Goal: Find specific page/section: Find specific page/section

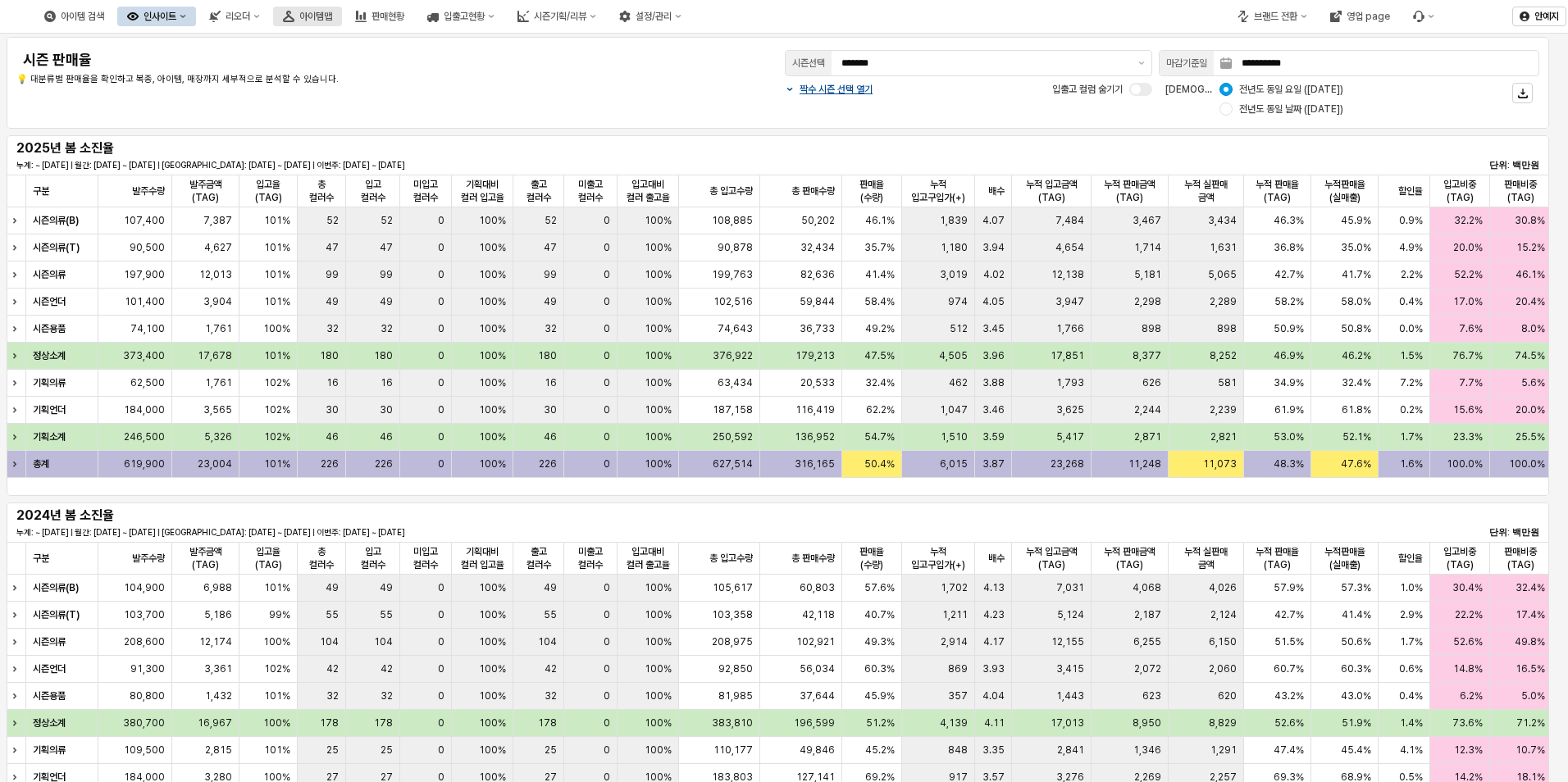
click at [332, 15] on div "아이템맵" at bounding box center [316, 16] width 33 height 11
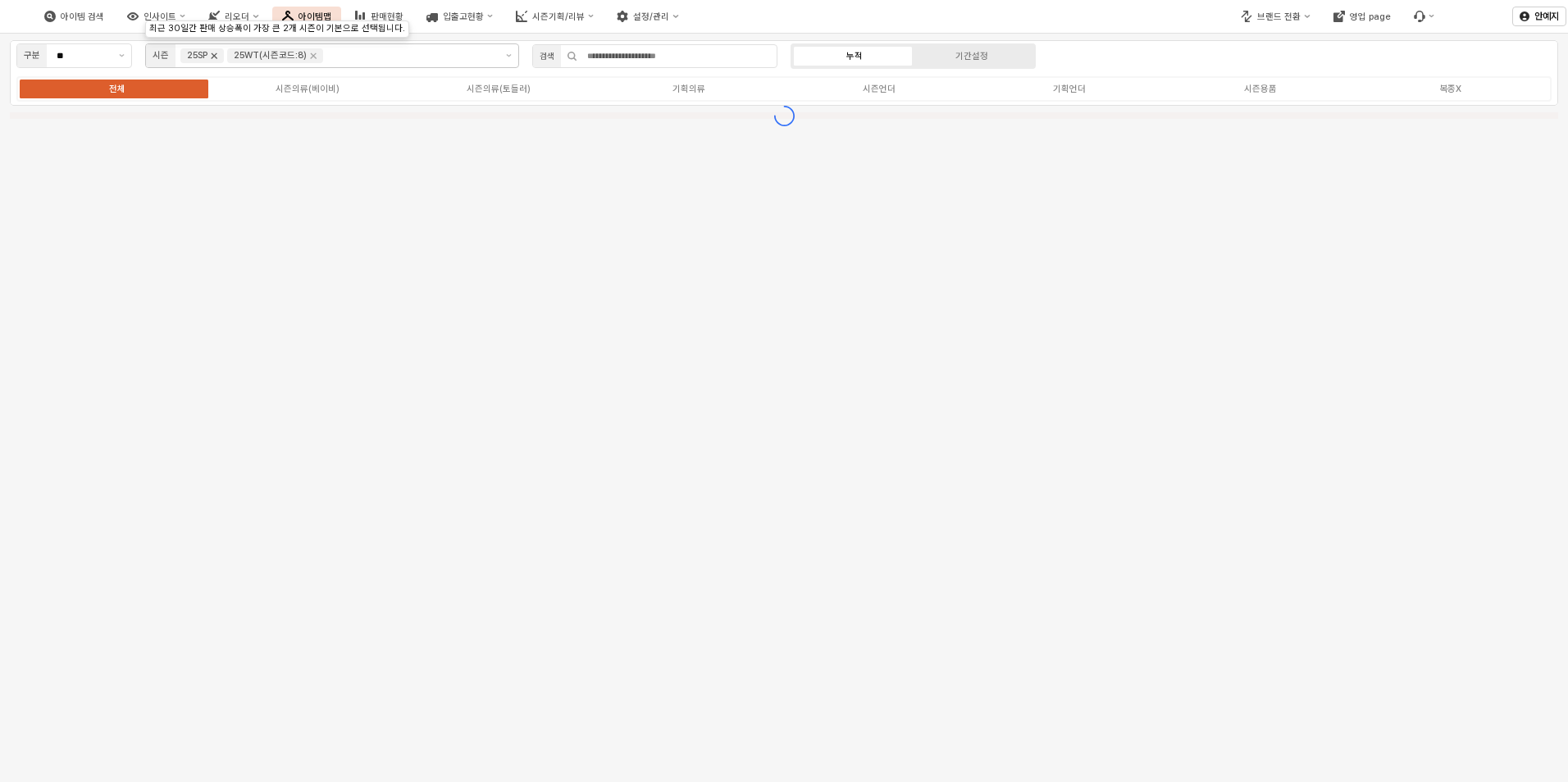
click at [210, 54] on icon "Remove 25SP" at bounding box center [214, 56] width 13 height 13
click at [509, 54] on icon "제안 사항 표시" at bounding box center [508, 56] width 6 height 3
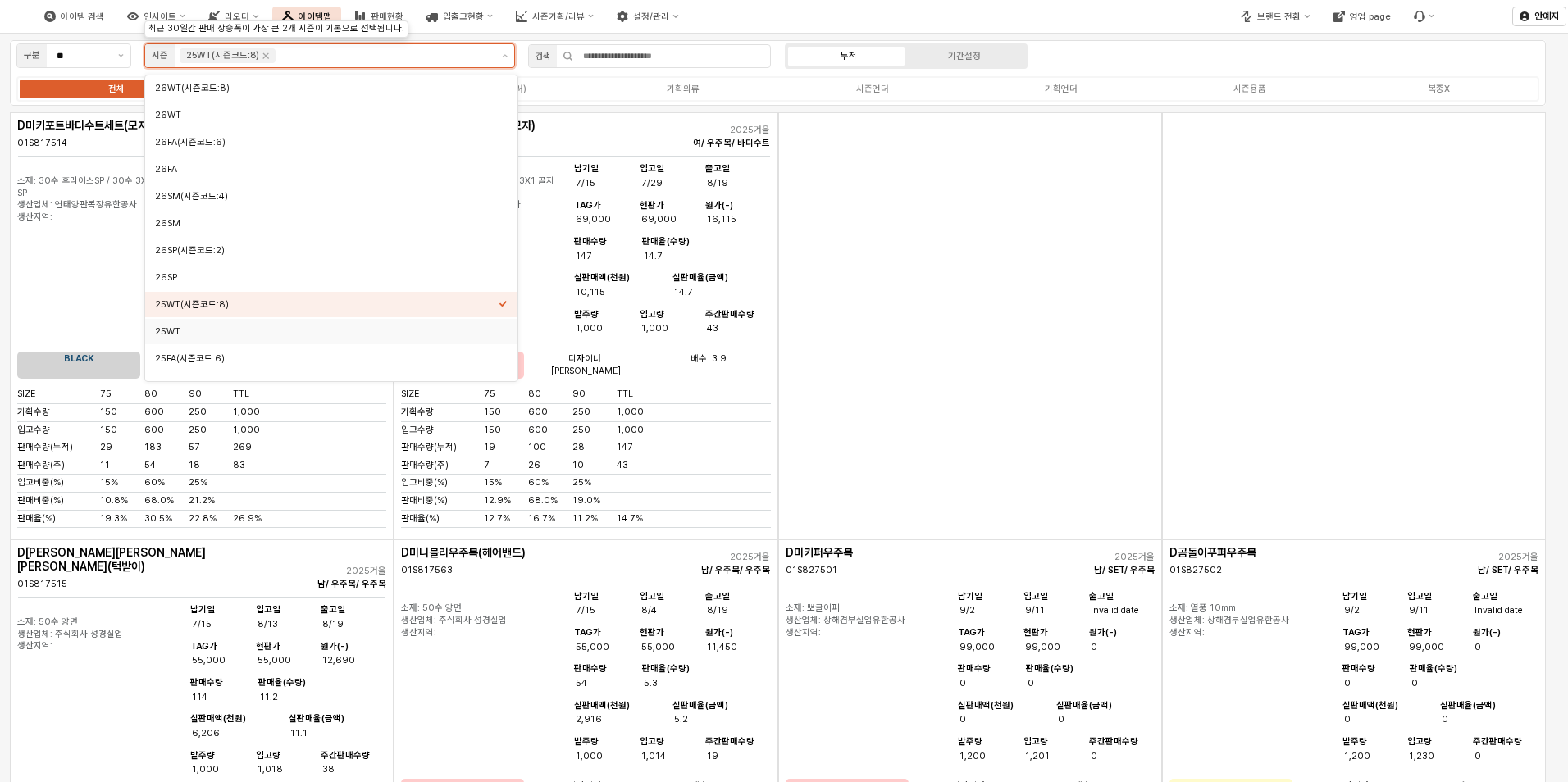
click at [194, 332] on div "25WT" at bounding box center [327, 332] width 344 height 12
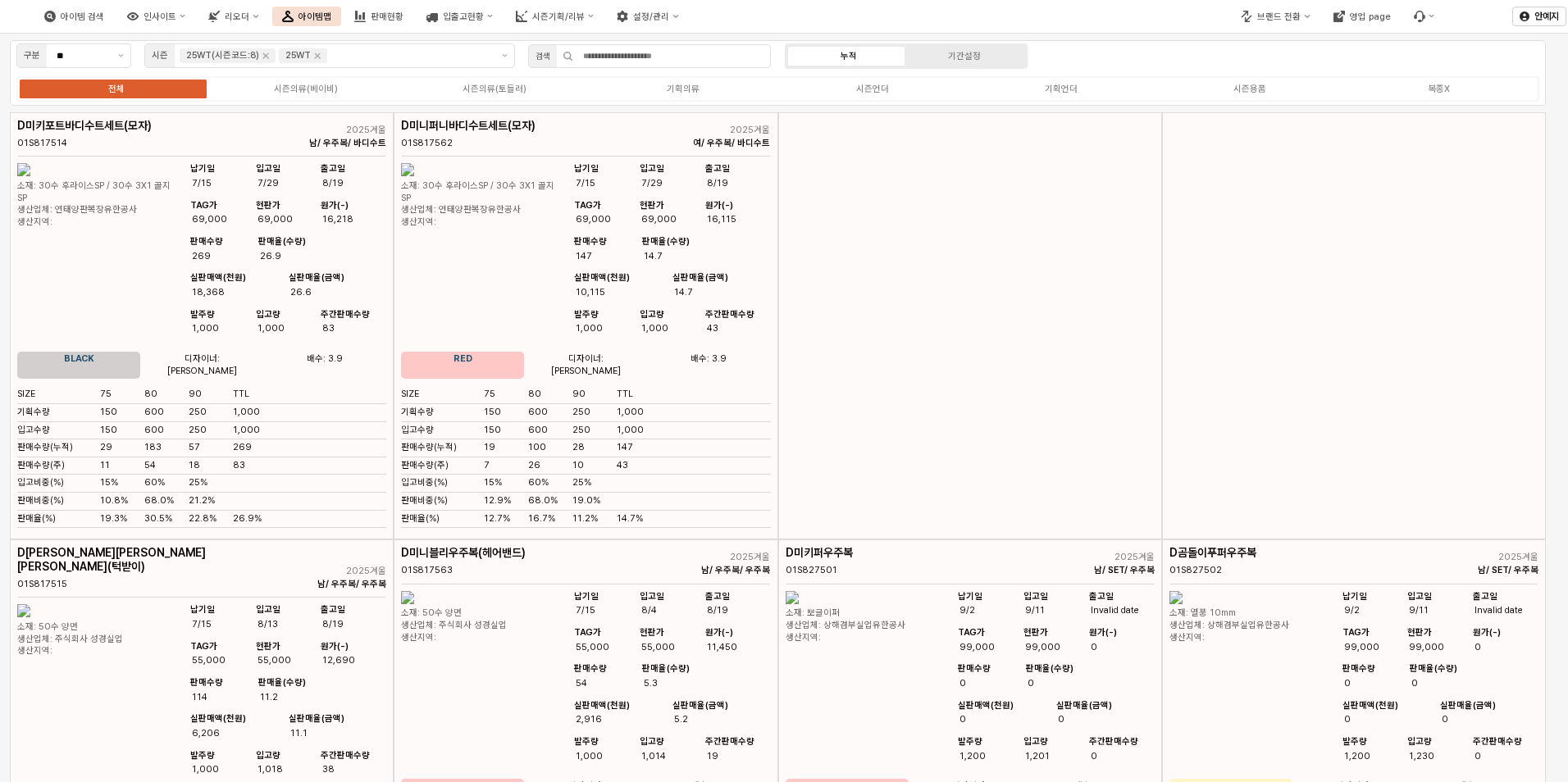
click at [1201, 66] on div "구분 ** 시즌 25WT(시즌코드:8) 25WT 검색 누적 기간설정 전체 시즌의류(베이비) 시즌의류(토들러) 기획의류 시즌언더 기획언더 시즌용…" at bounding box center [777, 73] width 1536 height 66
click at [324, 80] on div "전체 시즌의류(베이비) 시즌의류(토들러) 기획의류 시즌언더 기획언더 시즌용품 복종X" at bounding box center [777, 89] width 1523 height 25
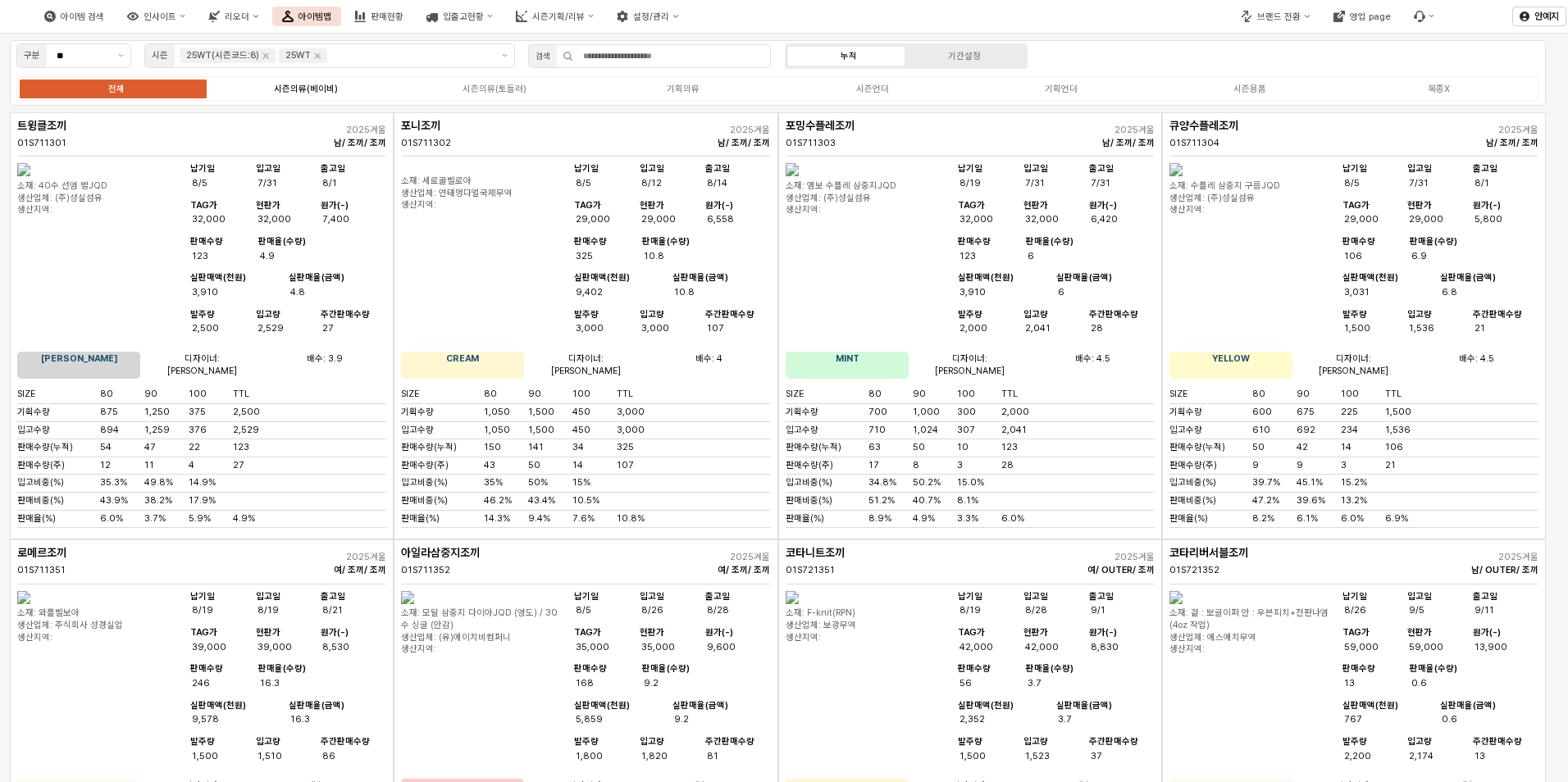
click at [337, 85] on label "시즌의류(베이비)" at bounding box center [305, 89] width 189 height 14
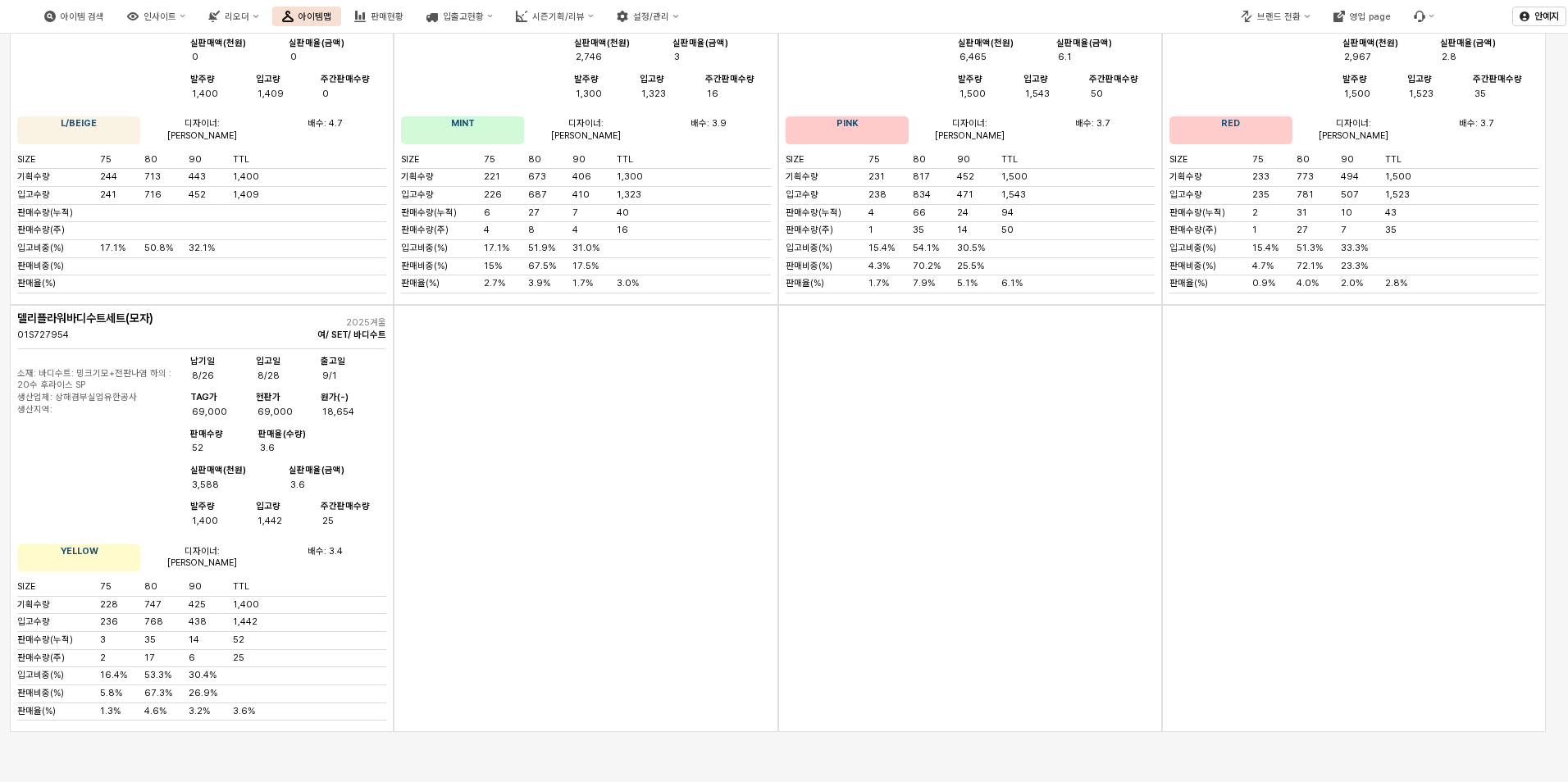
scroll to position [5984, 0]
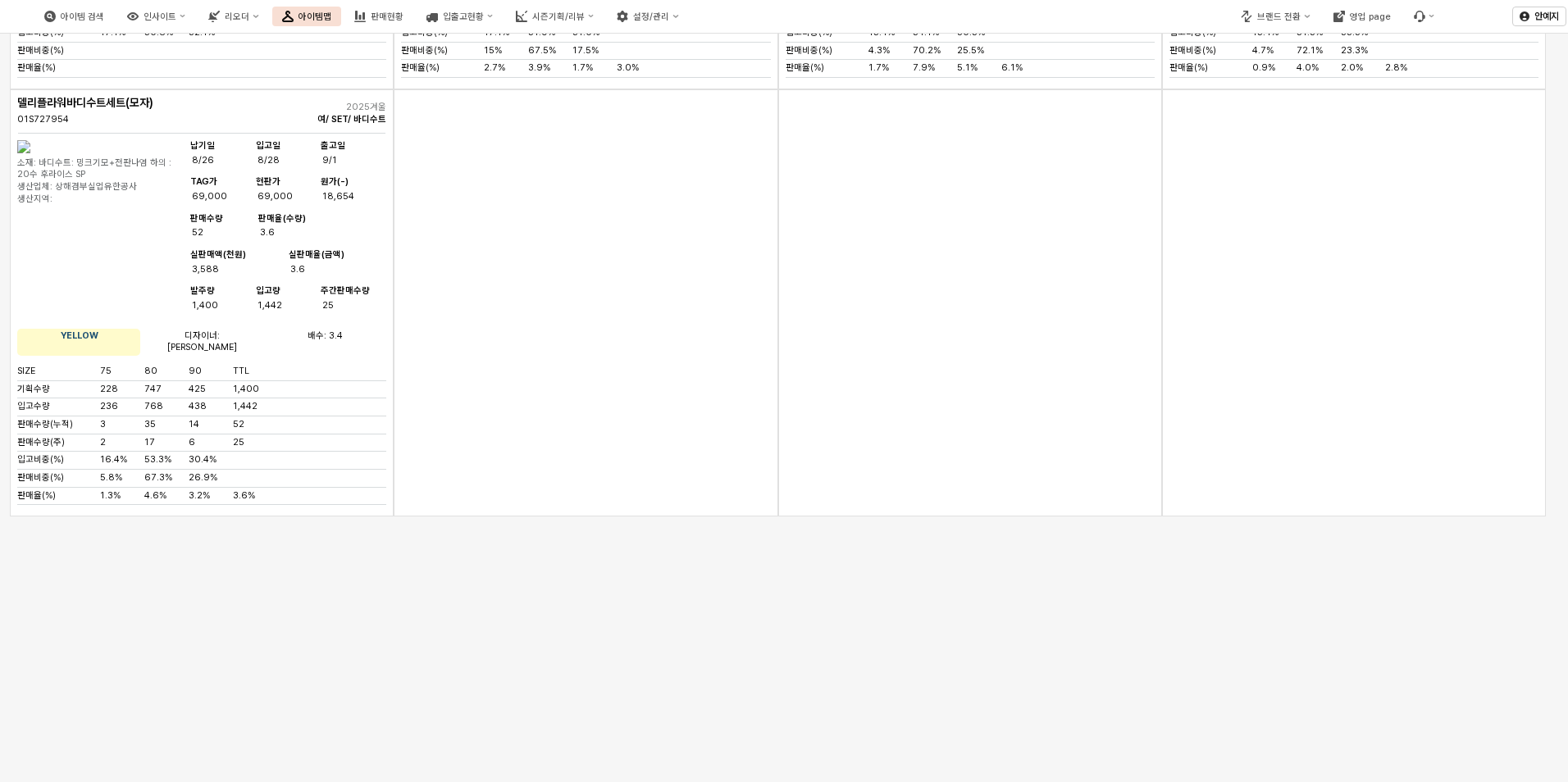
click at [704, 432] on div "App Frame" at bounding box center [586, 303] width 384 height 428
click at [859, 516] on div "App Frame" at bounding box center [970, 303] width 384 height 428
